Goal: Transaction & Acquisition: Purchase product/service

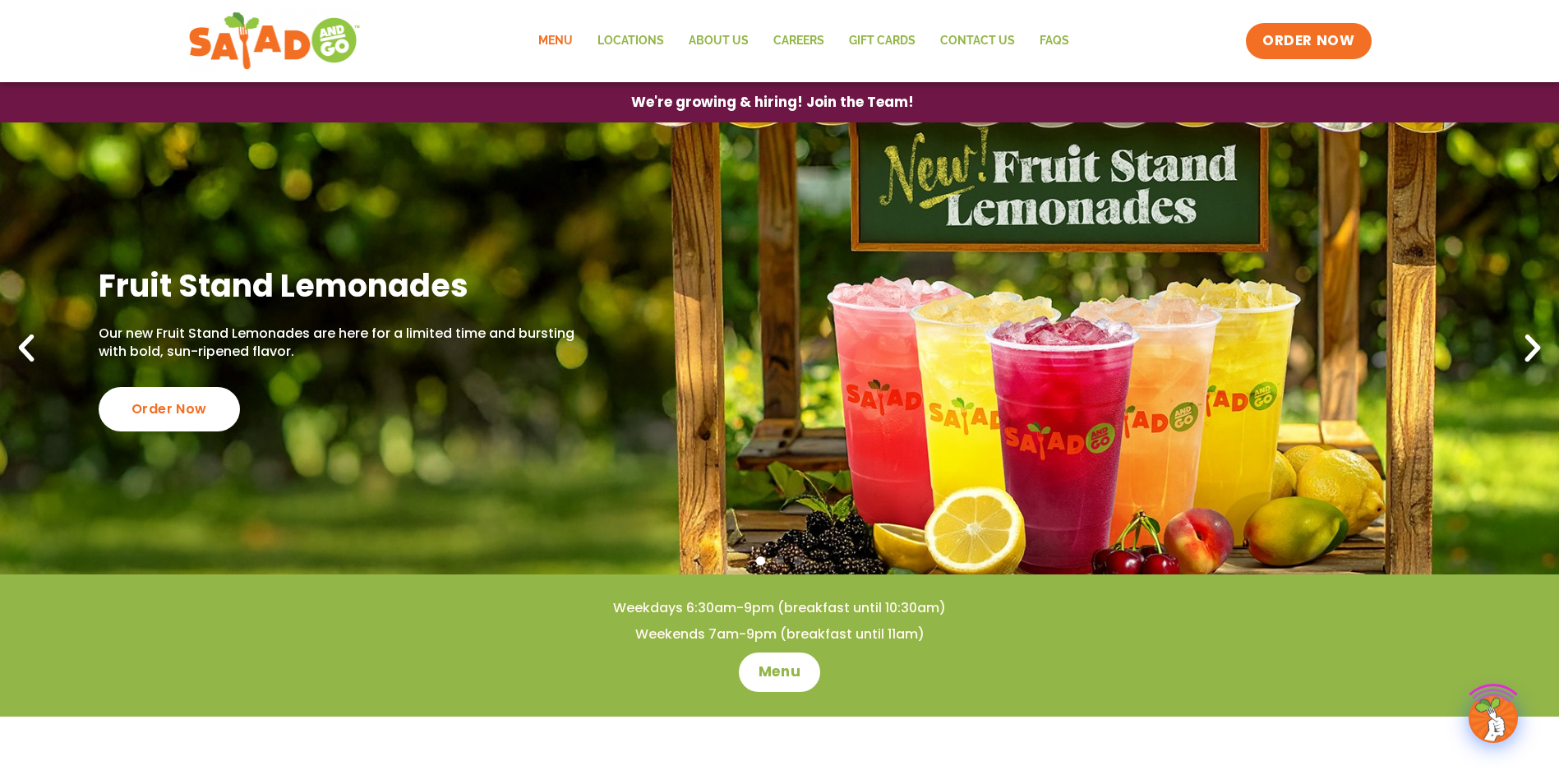
click at [562, 45] on link "Menu" at bounding box center [555, 41] width 59 height 38
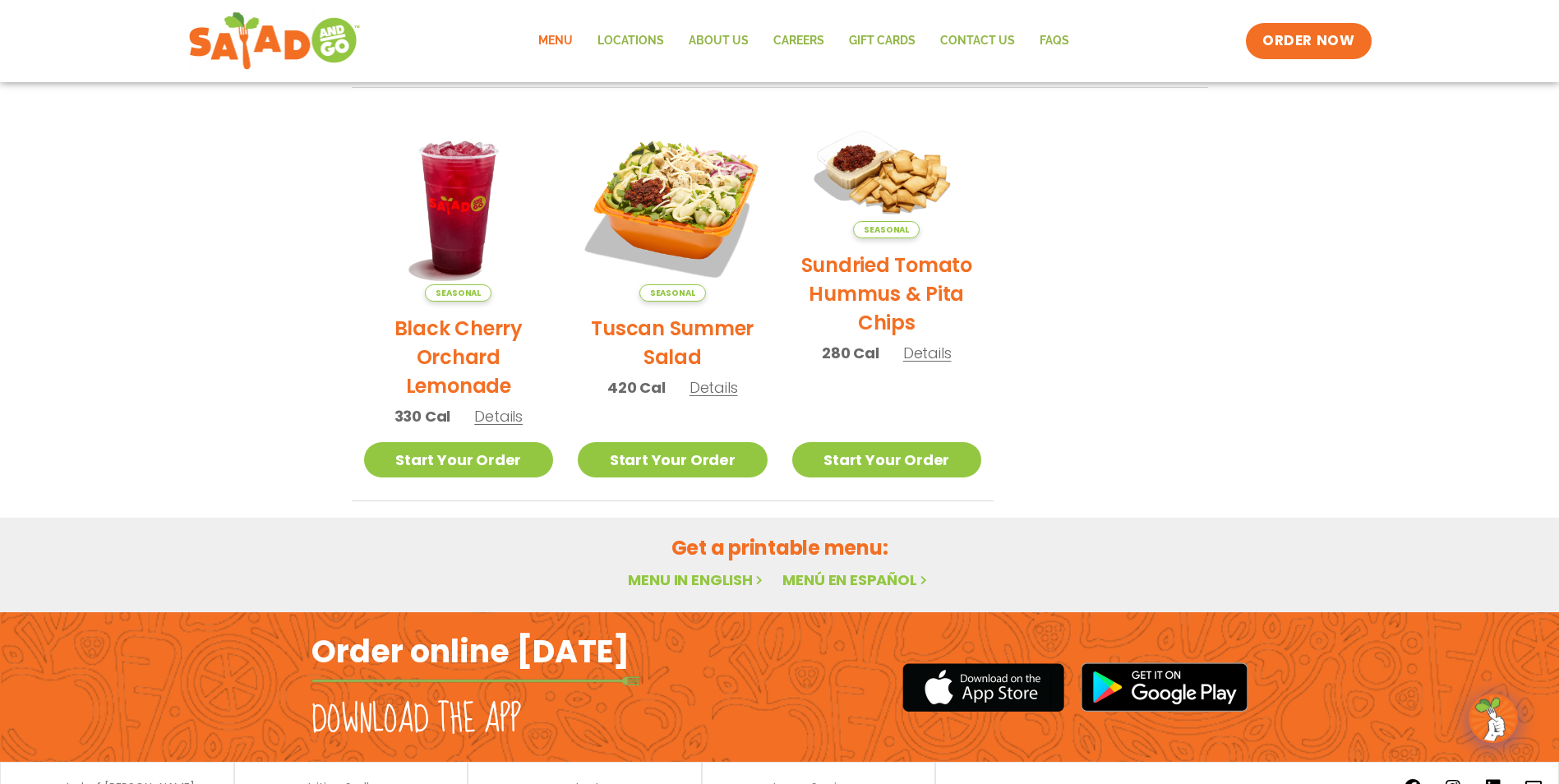
scroll to position [739, 0]
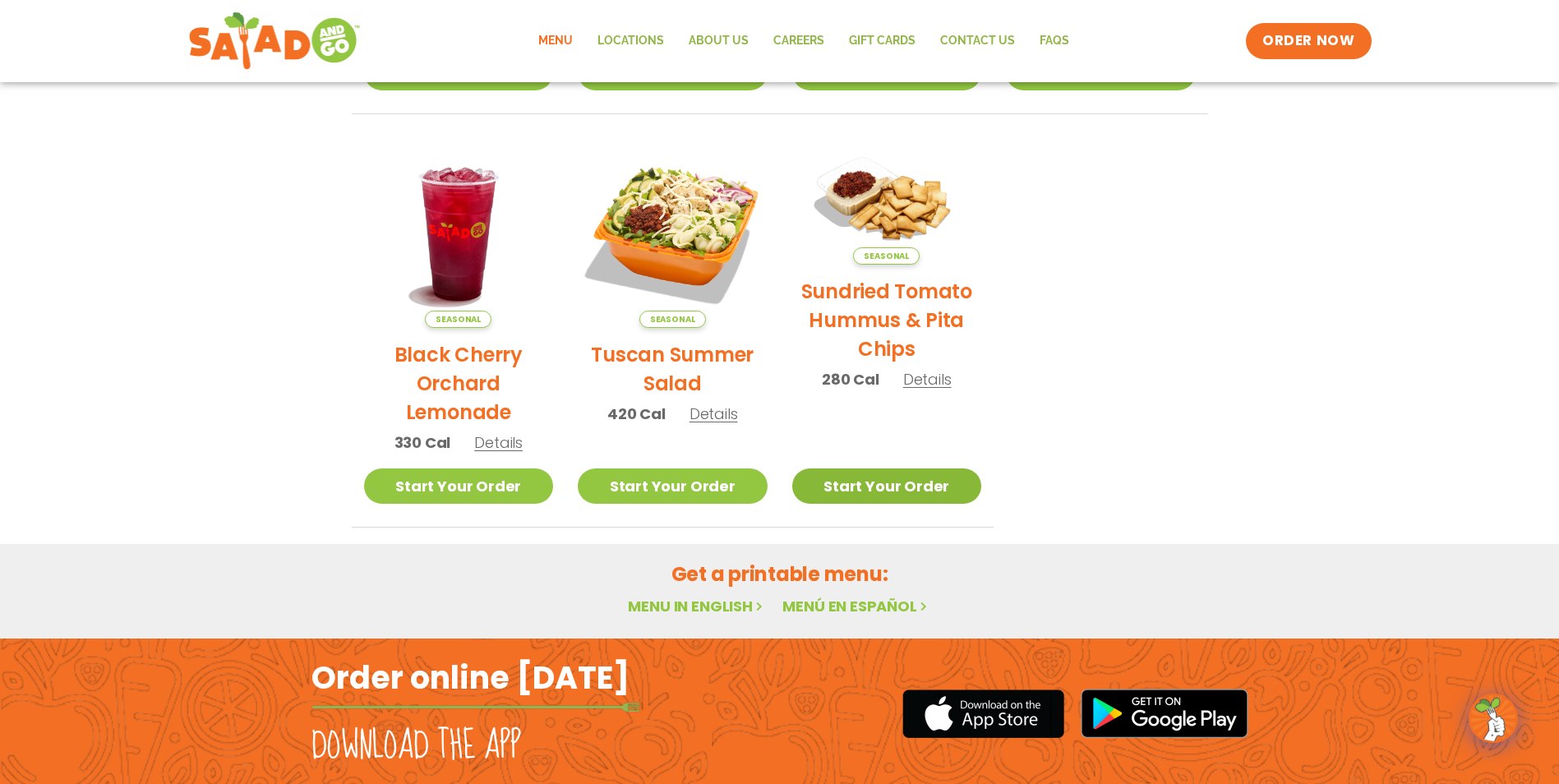
click at [891, 485] on link "Start Your Order" at bounding box center [887, 485] width 190 height 35
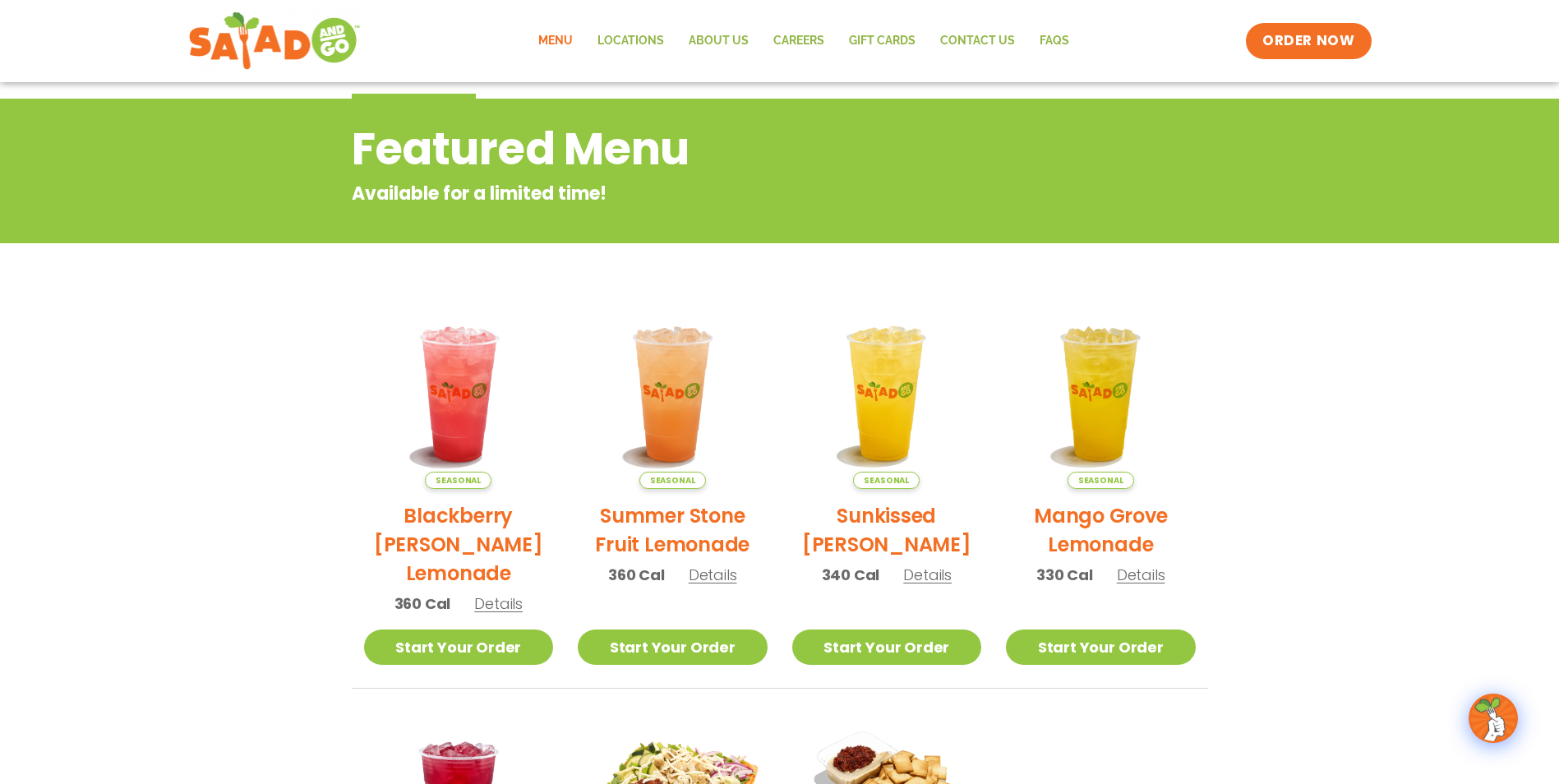
scroll to position [0, 0]
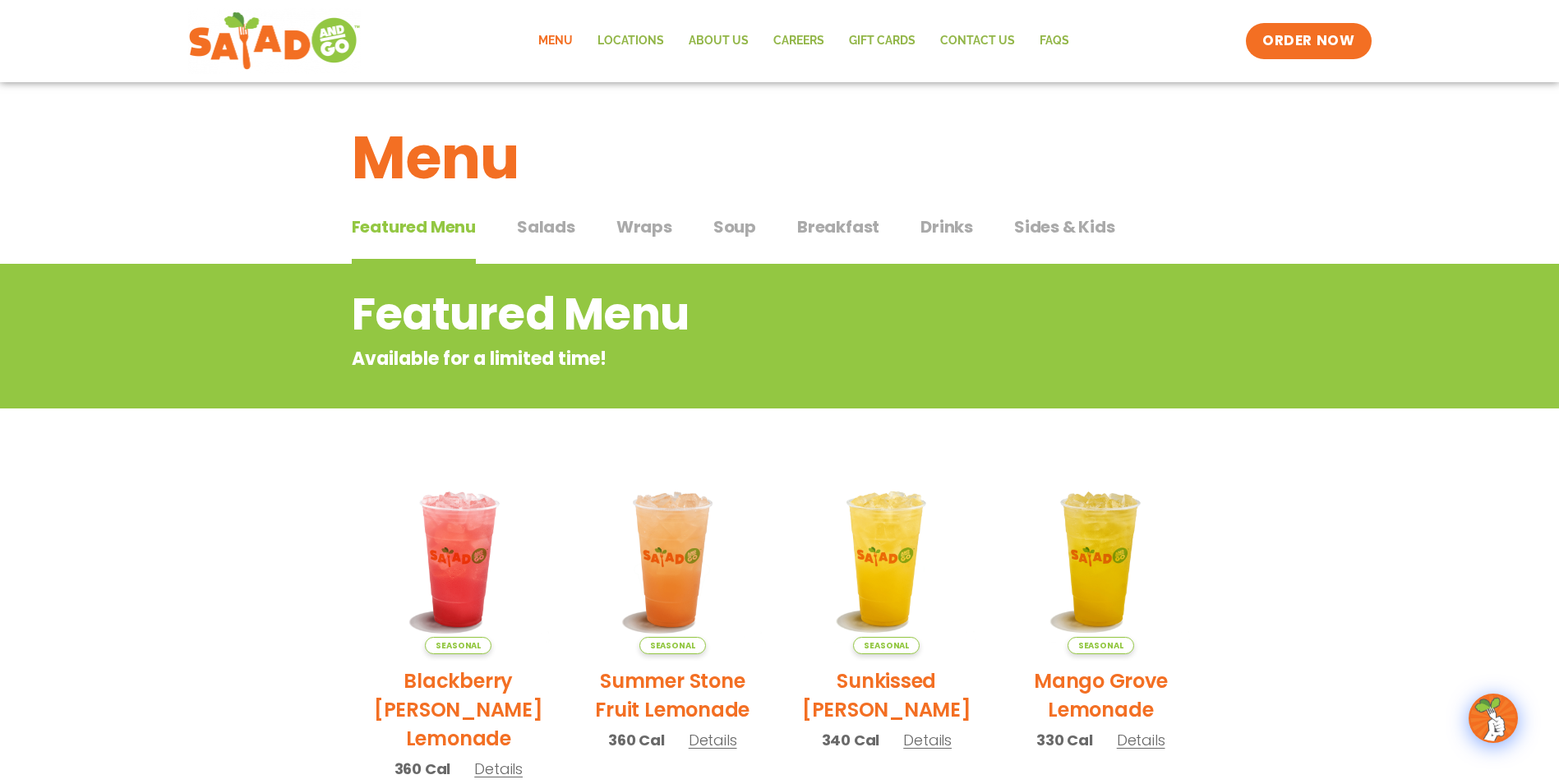
click at [559, 229] on span "Salads" at bounding box center [546, 226] width 58 height 25
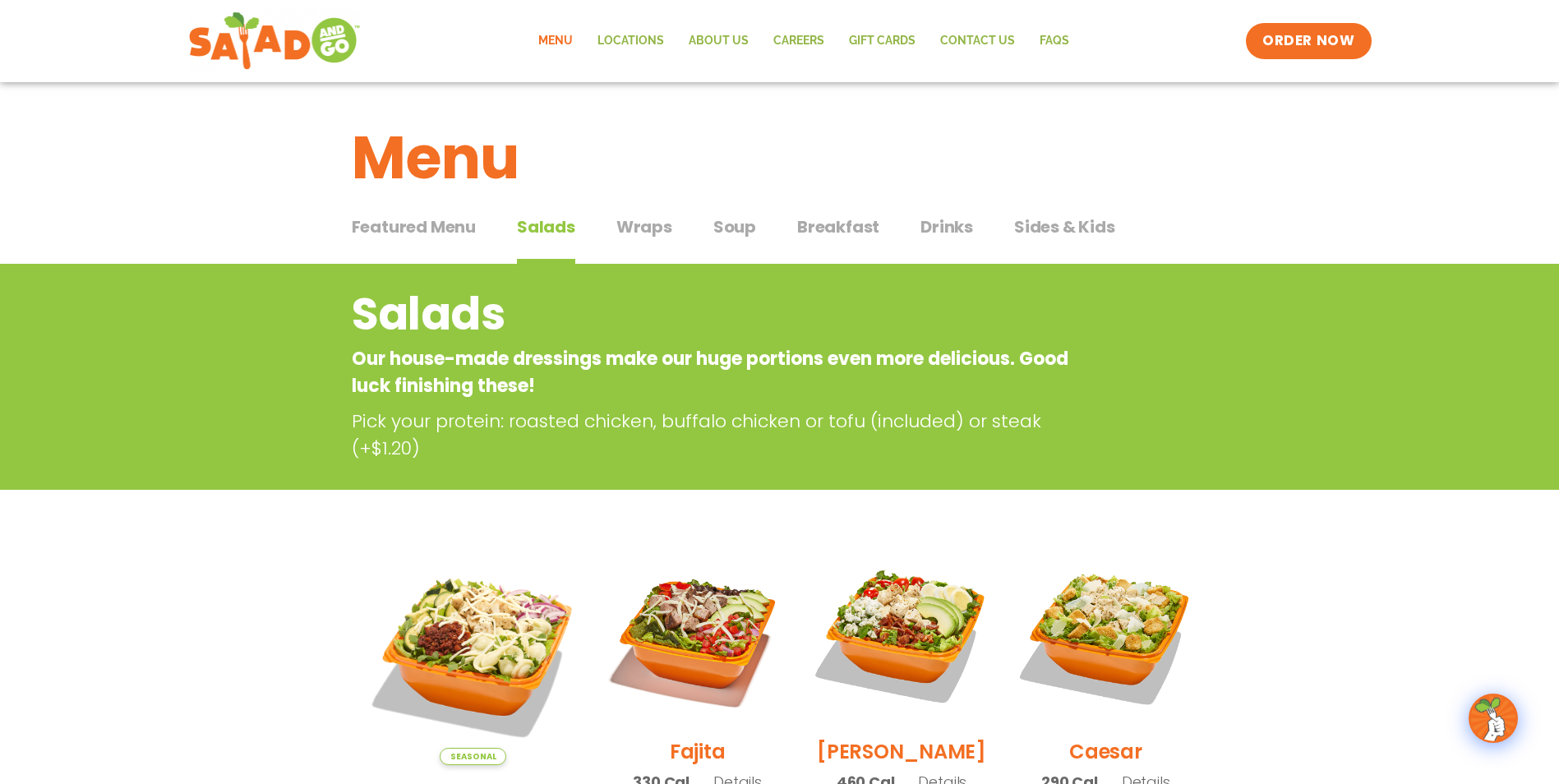
click at [1061, 224] on span "Sides & Kids" at bounding box center [1064, 226] width 101 height 25
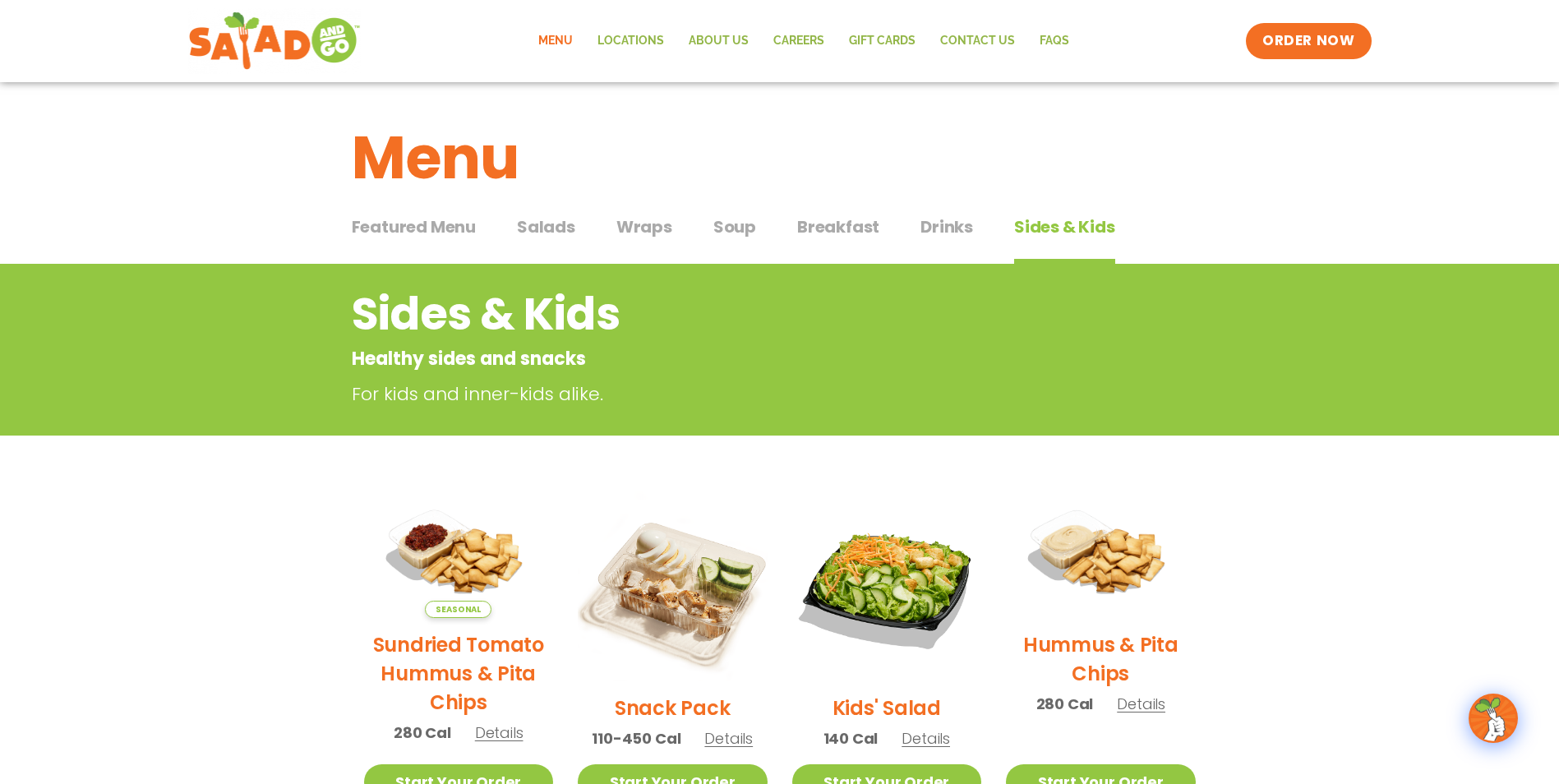
scroll to position [246, 0]
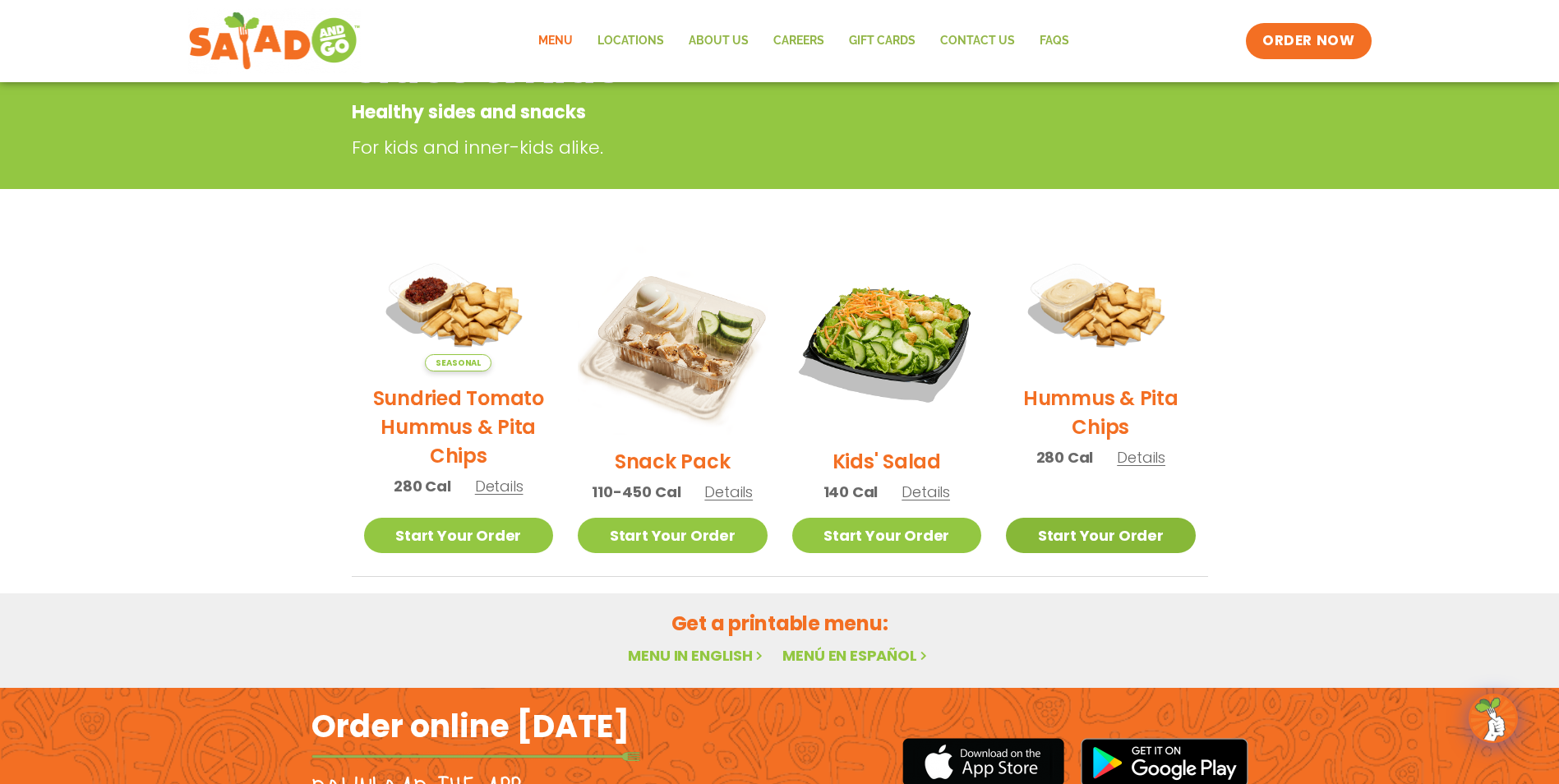
click at [1115, 540] on link "Start Your Order" at bounding box center [1101, 535] width 190 height 35
